Goal: Unclear

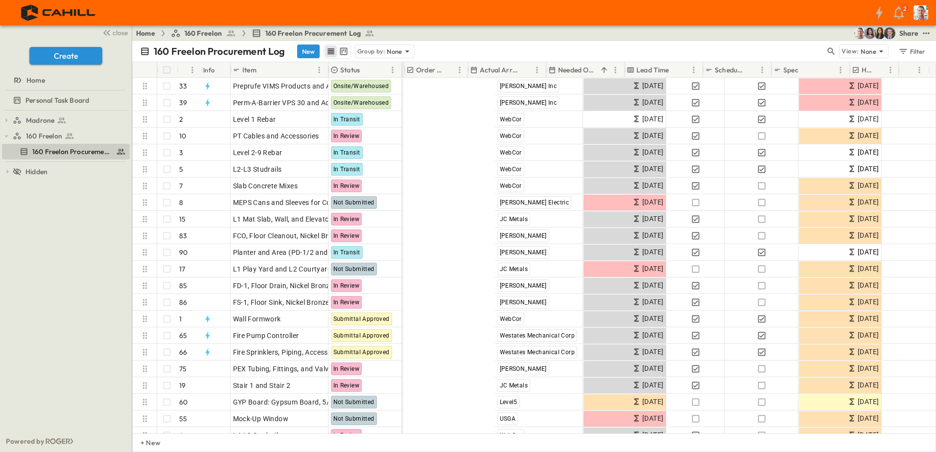
scroll to position [0, 555]
